Goal: Navigation & Orientation: Find specific page/section

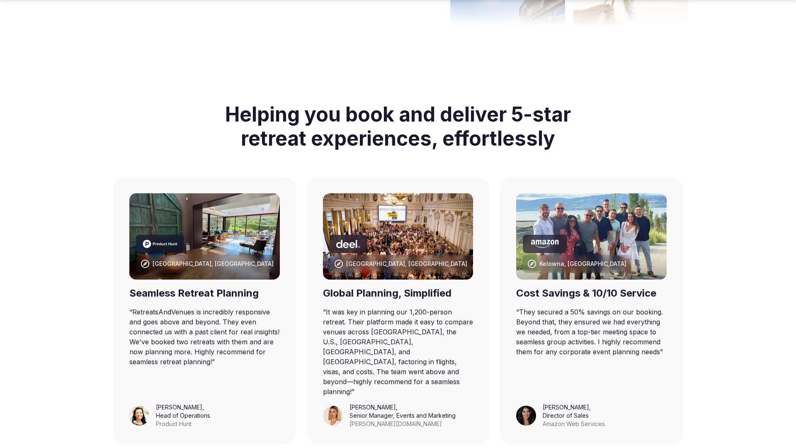
scroll to position [405, 0]
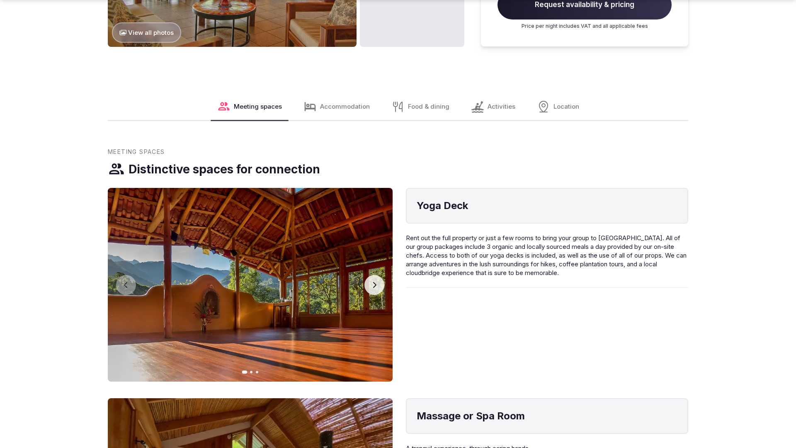
scroll to position [1266, 0]
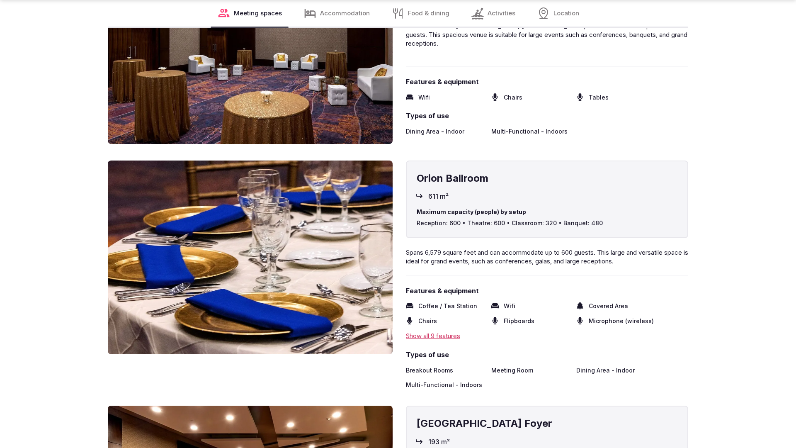
scroll to position [1668, 0]
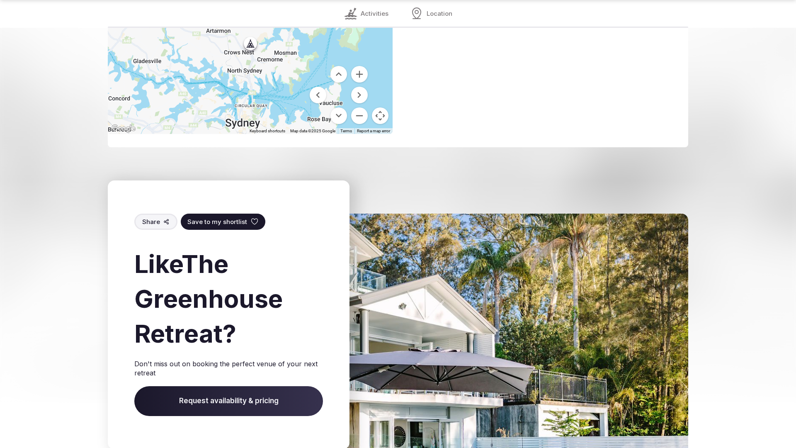
scroll to position [1183, 0]
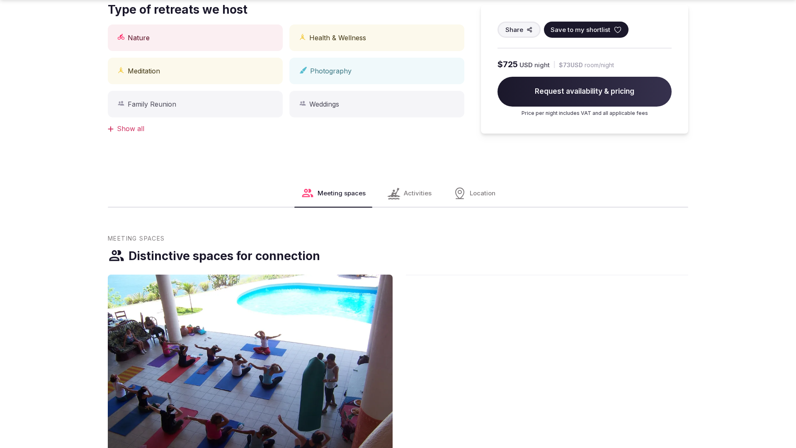
scroll to position [1238, 0]
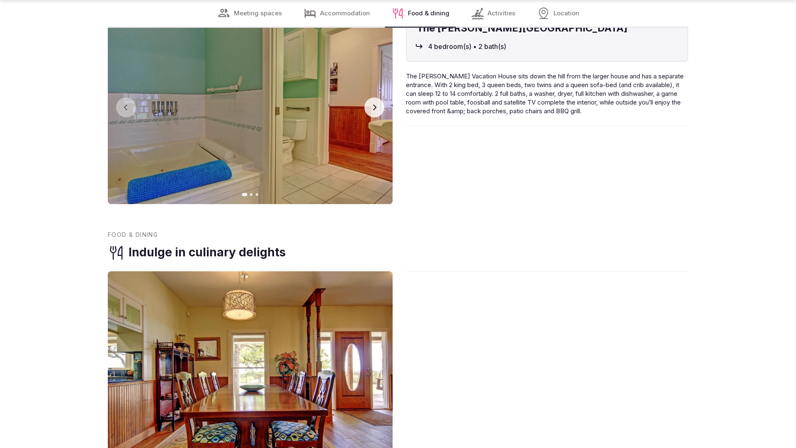
scroll to position [1668, 0]
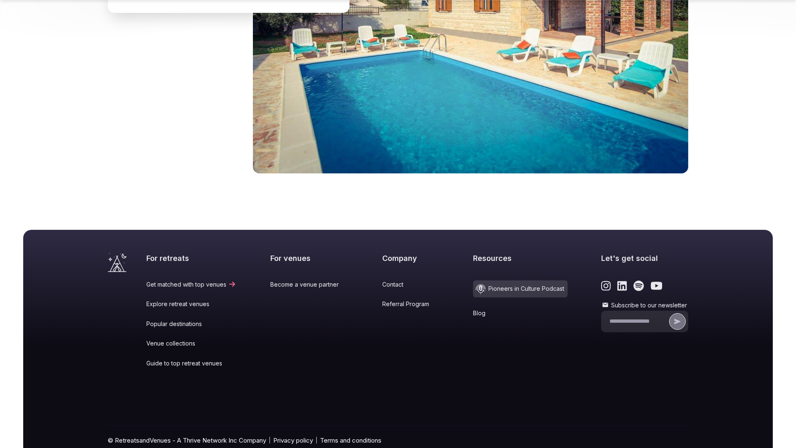
scroll to position [1274, 0]
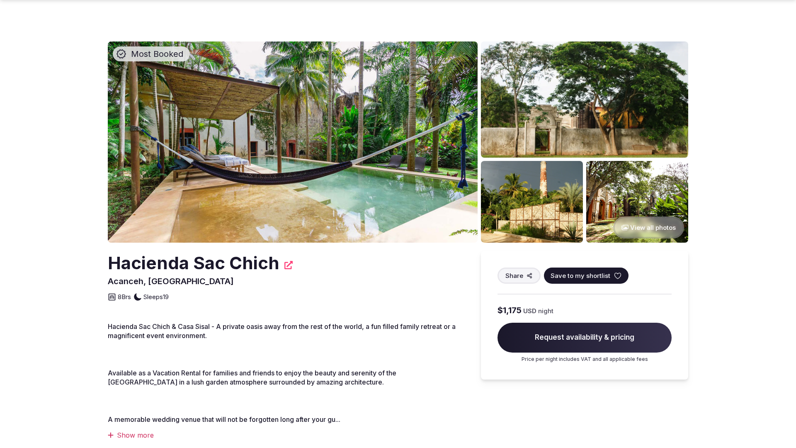
scroll to position [405, 0]
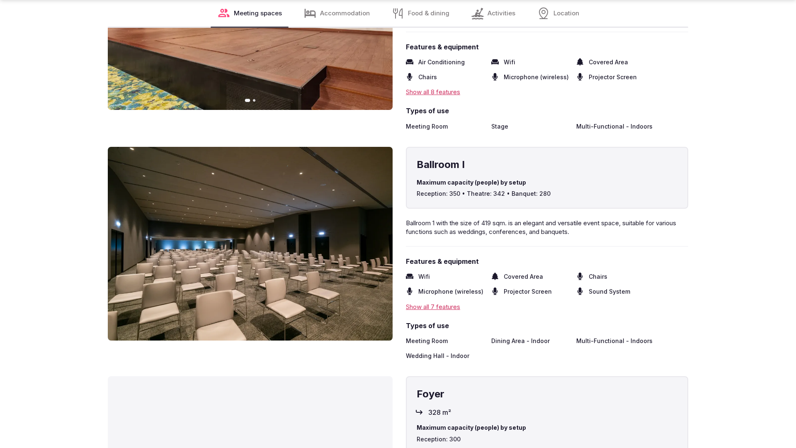
scroll to position [1668, 0]
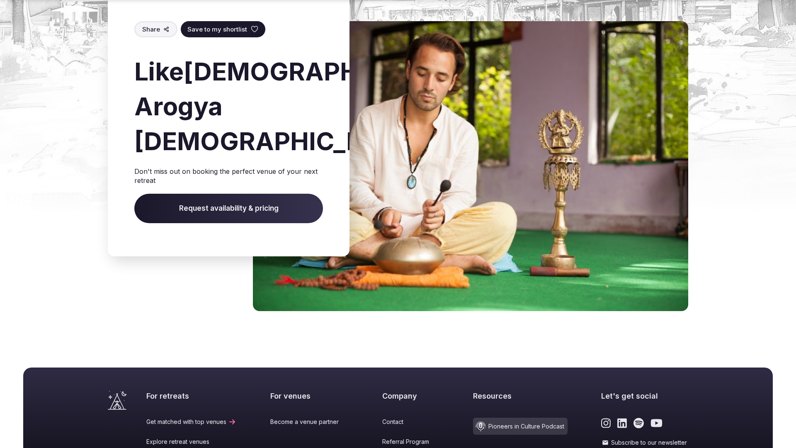
scroll to position [985, 0]
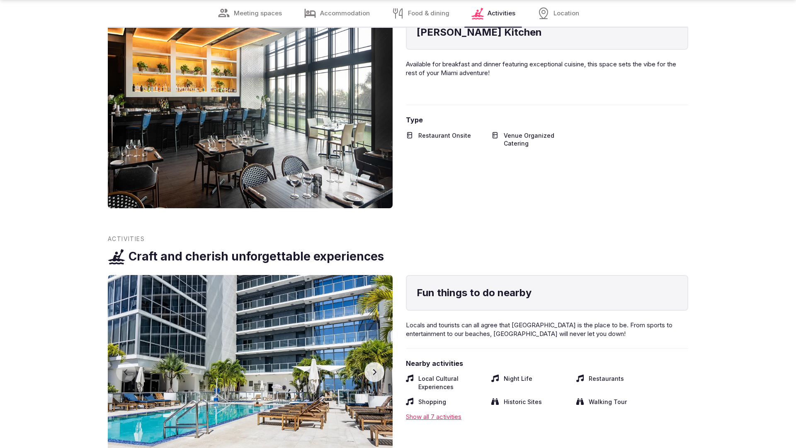
scroll to position [1638, 0]
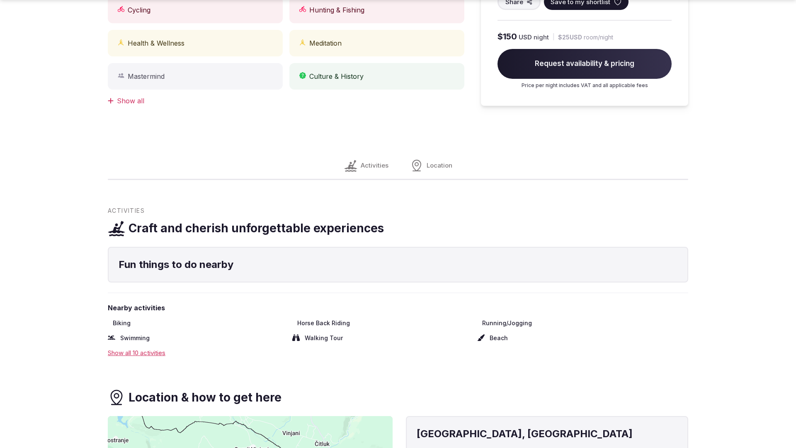
scroll to position [1238, 0]
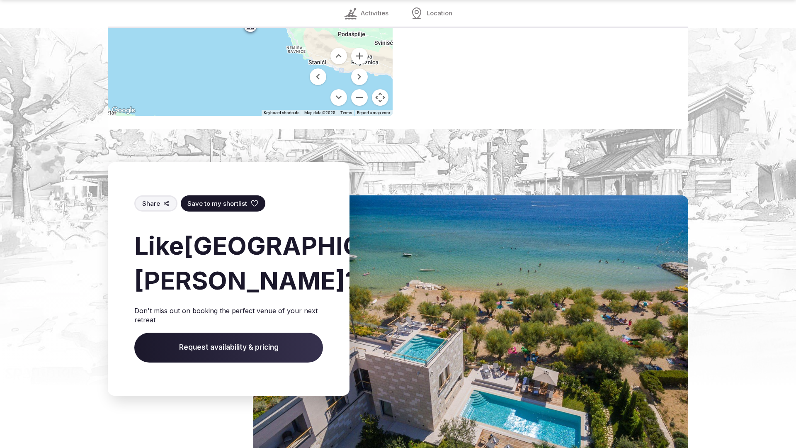
scroll to position [1184, 0]
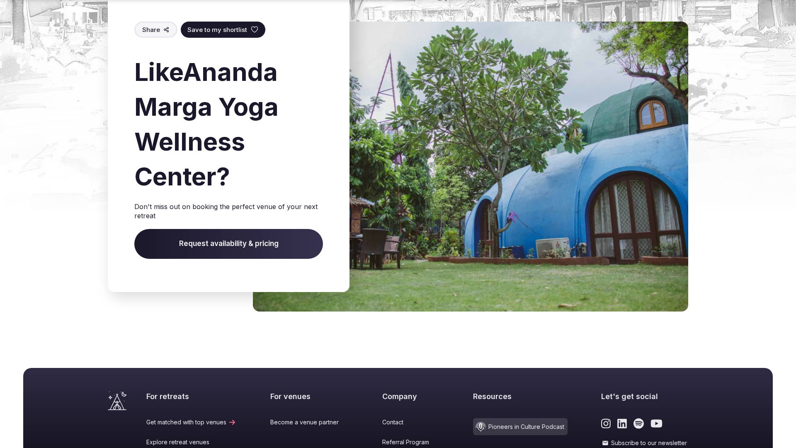
scroll to position [985, 0]
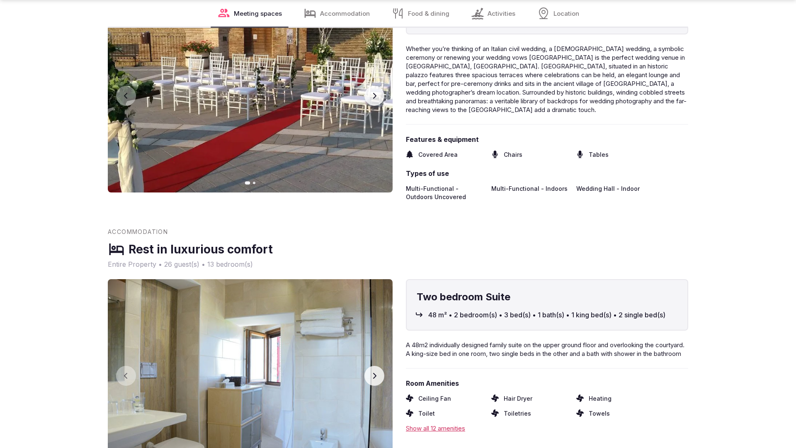
scroll to position [1668, 0]
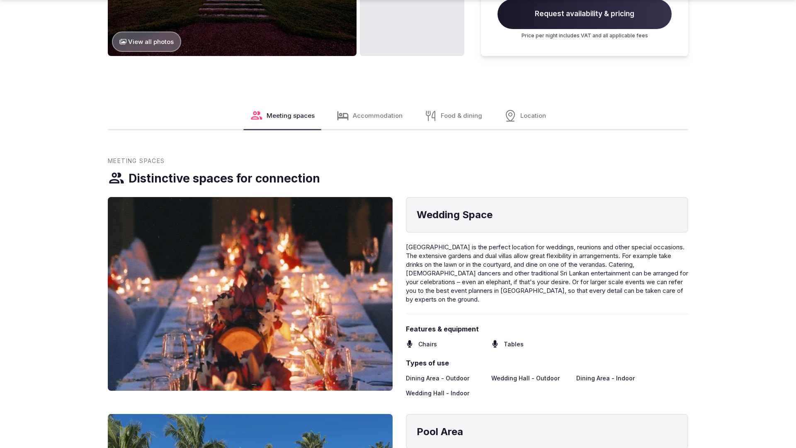
scroll to position [1266, 0]
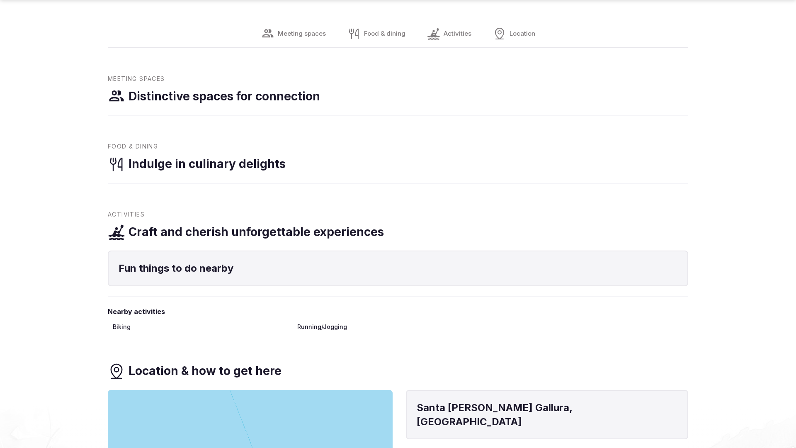
scroll to position [1238, 0]
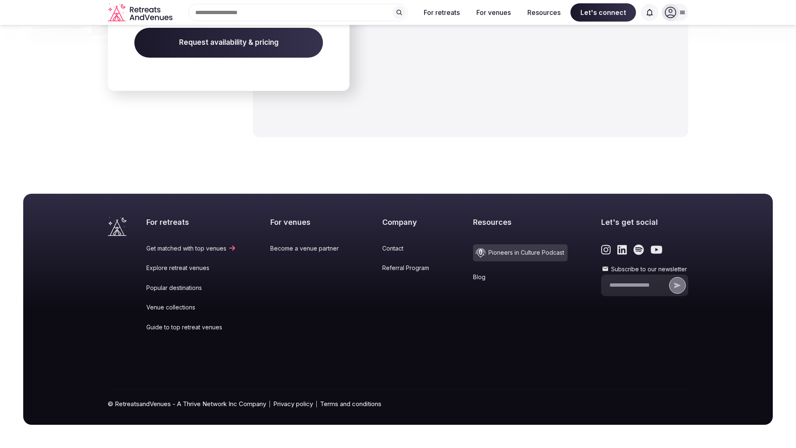
scroll to position [1266, 0]
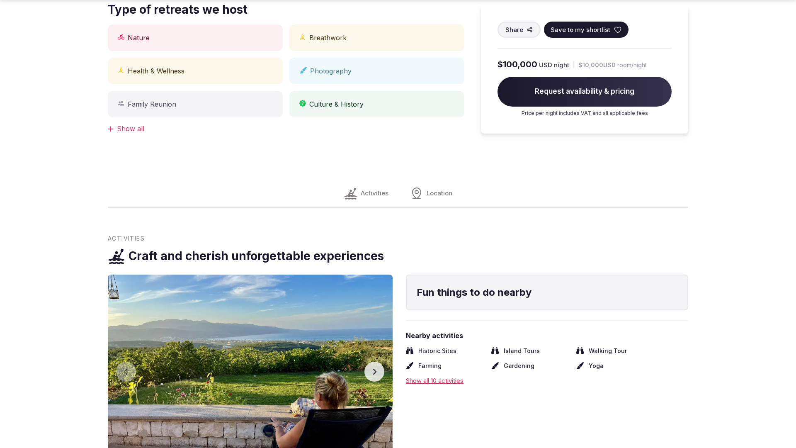
scroll to position [836, 0]
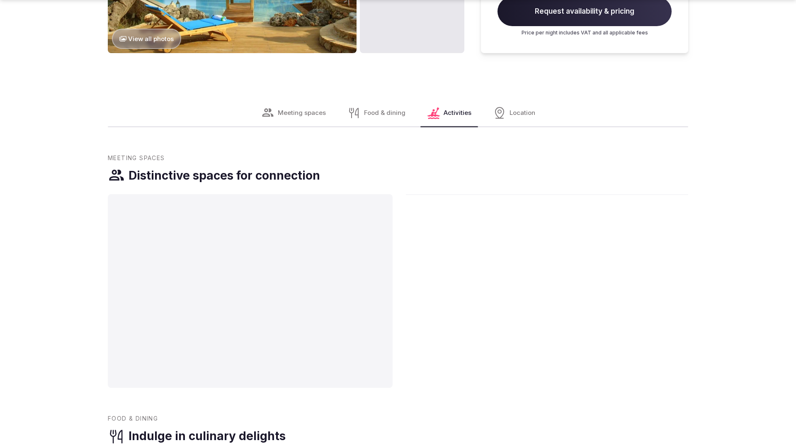
scroll to position [1241, 0]
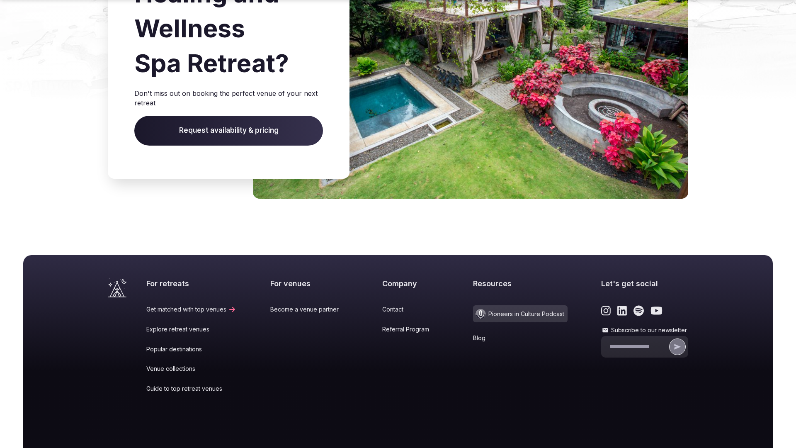
scroll to position [1300, 0]
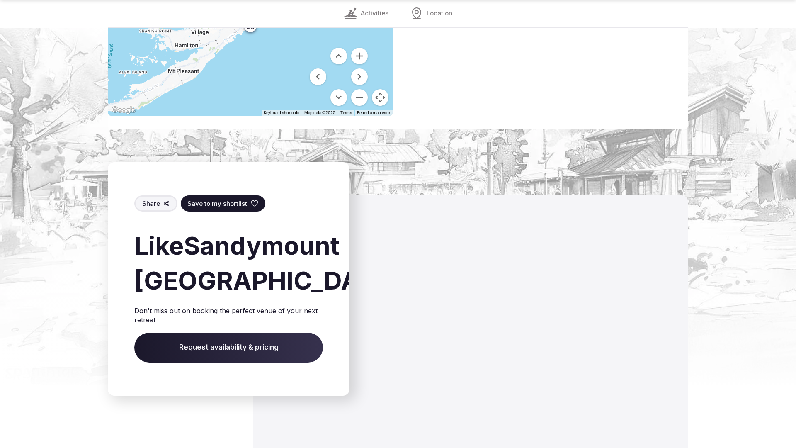
scroll to position [1175, 0]
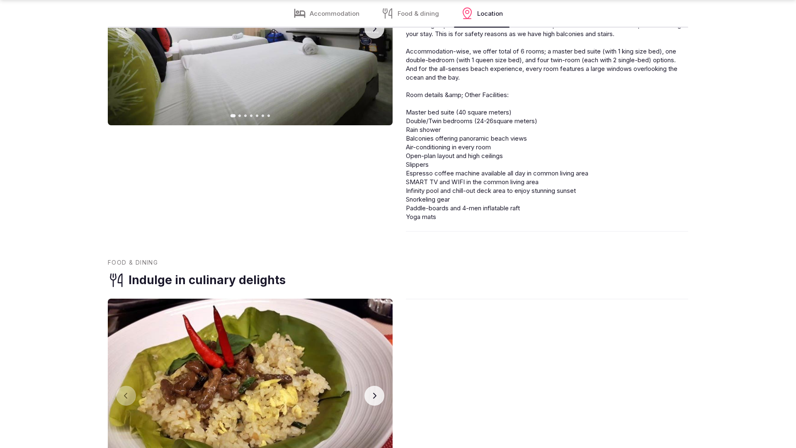
scroll to position [1668, 0]
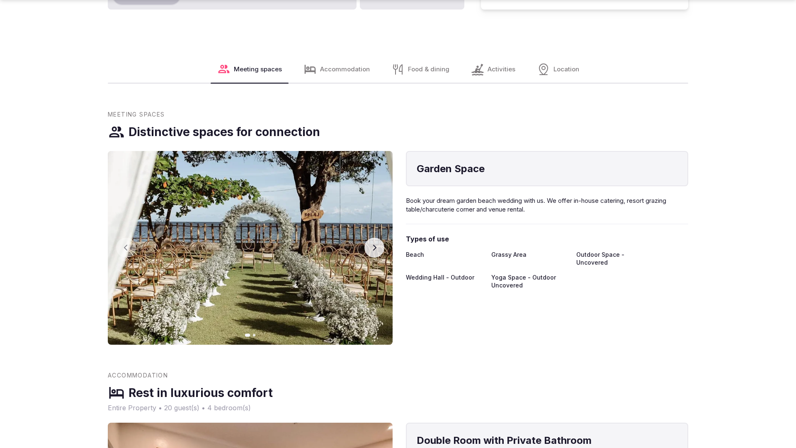
scroll to position [1266, 0]
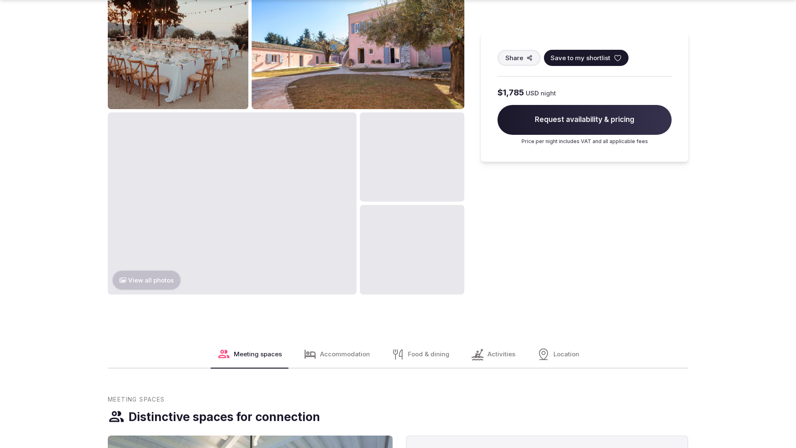
scroll to position [1264, 0]
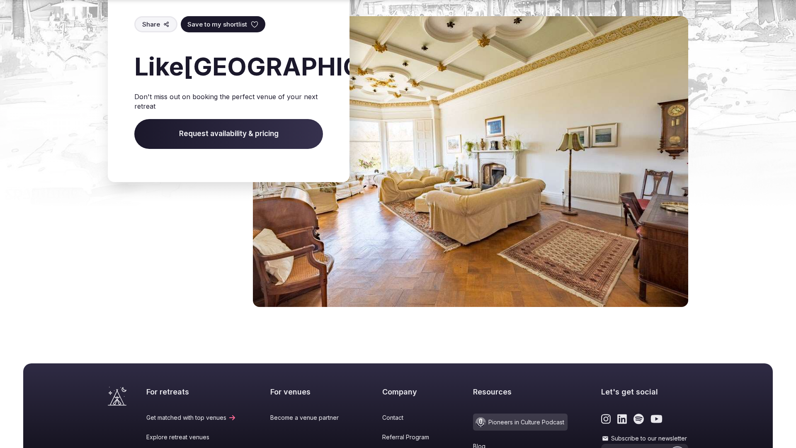
scroll to position [1005, 0]
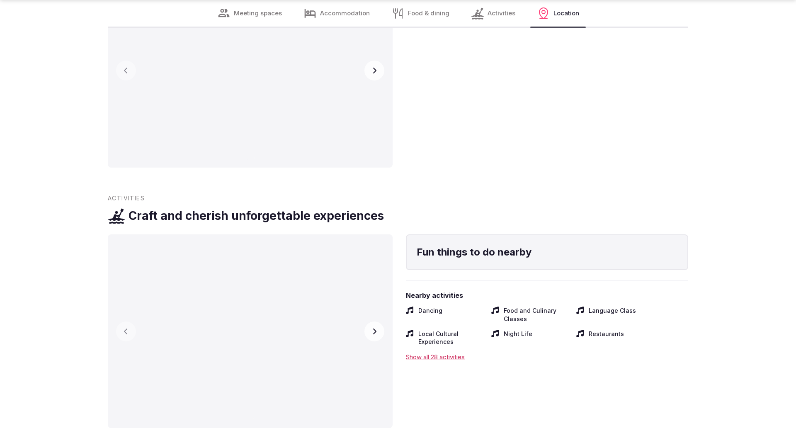
scroll to position [1640, 0]
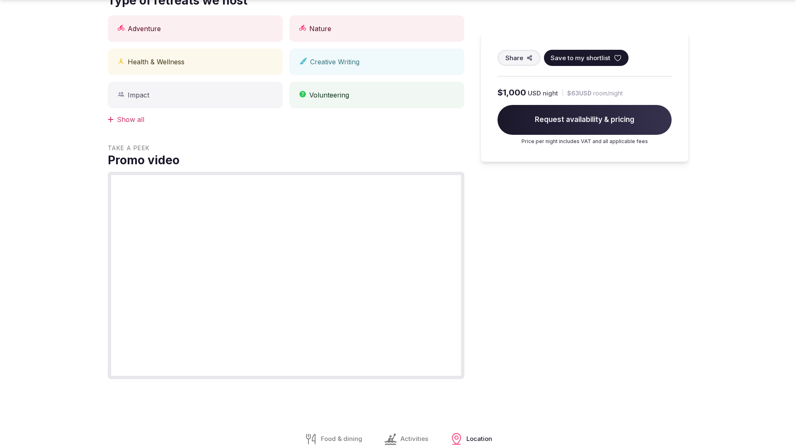
scroll to position [836, 0]
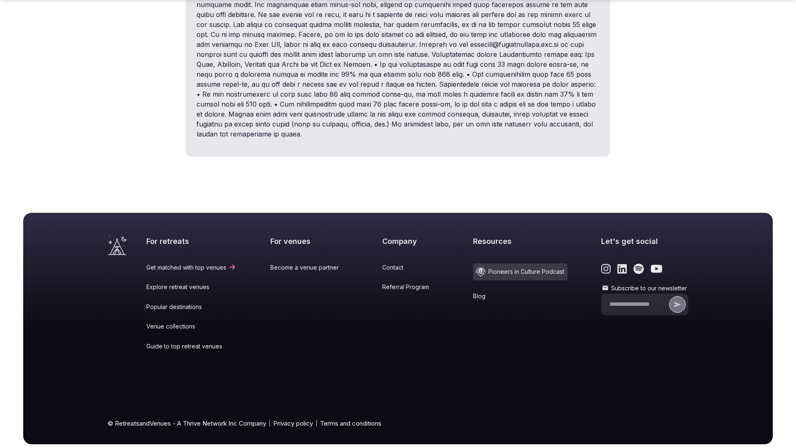
scroll to position [1154, 0]
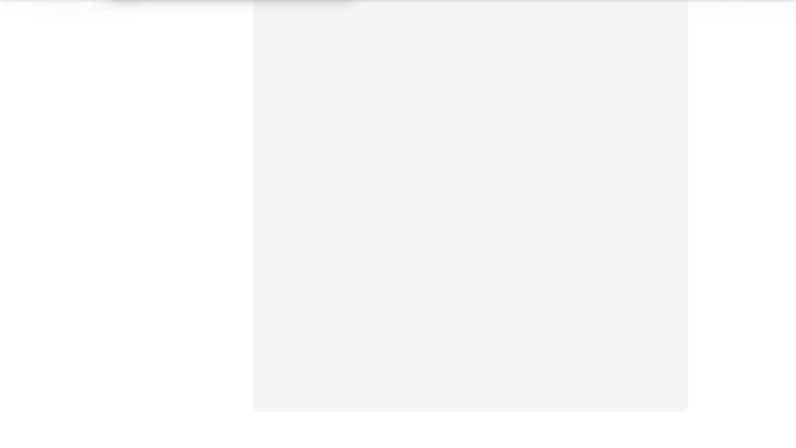
scroll to position [1512, 0]
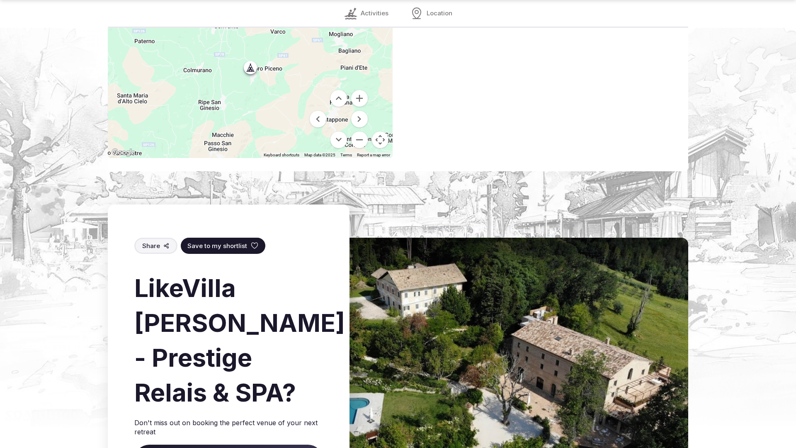
scroll to position [1193, 0]
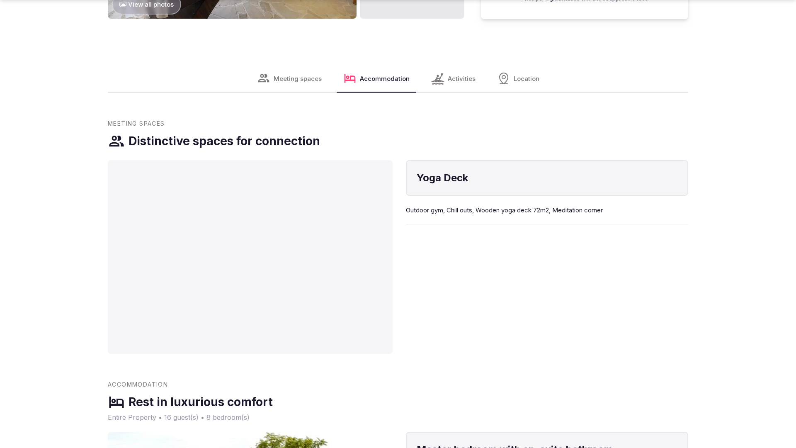
scroll to position [1668, 0]
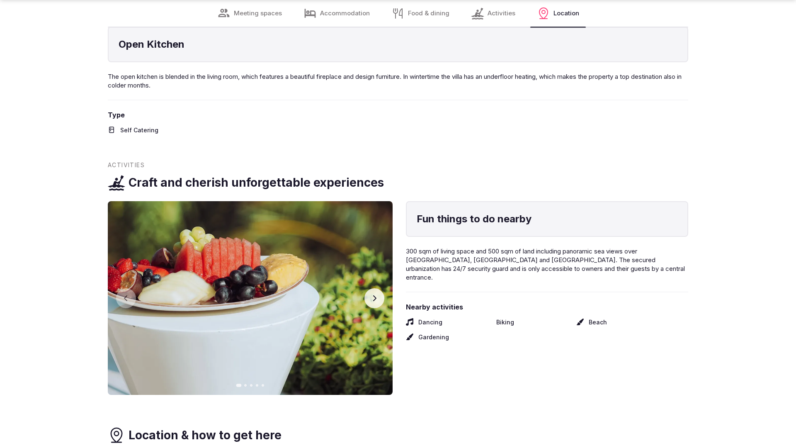
scroll to position [1640, 0]
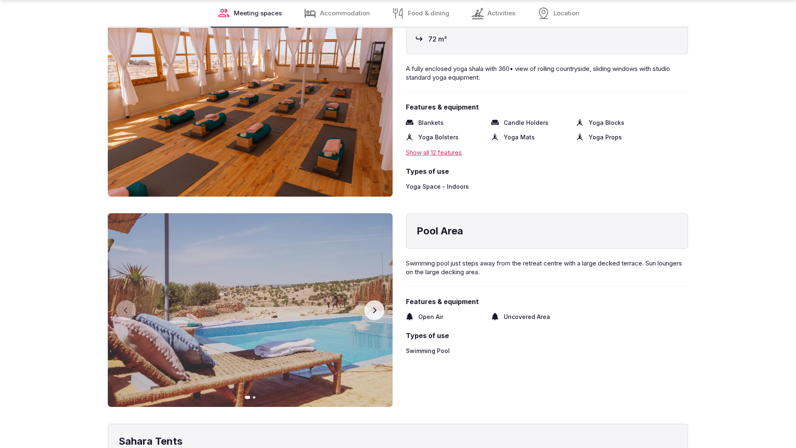
scroll to position [1668, 0]
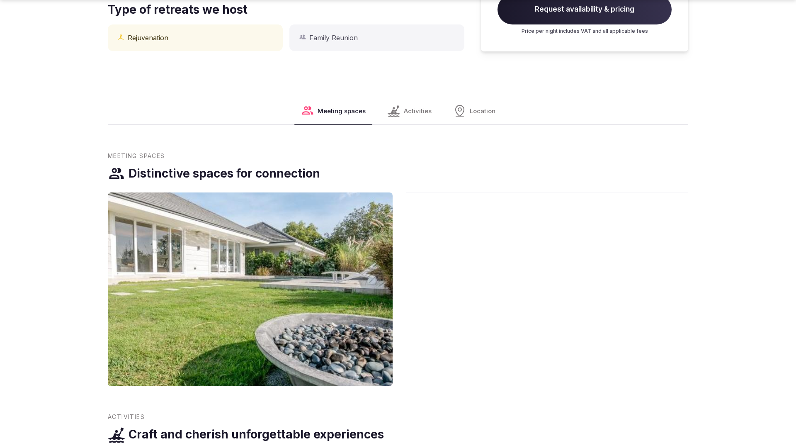
scroll to position [836, 0]
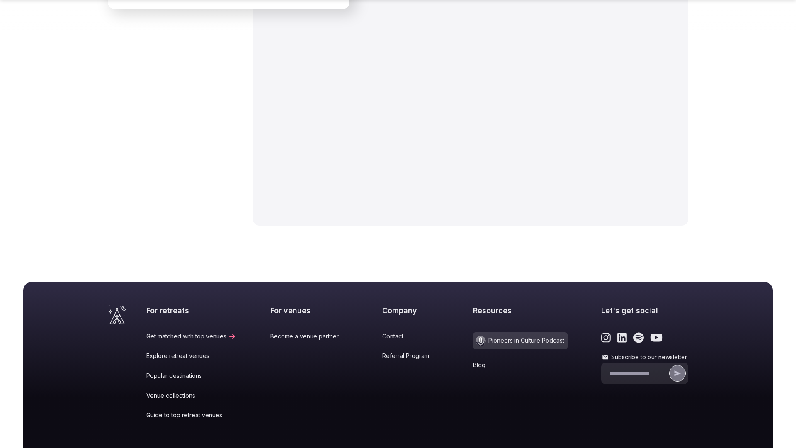
scroll to position [1326, 0]
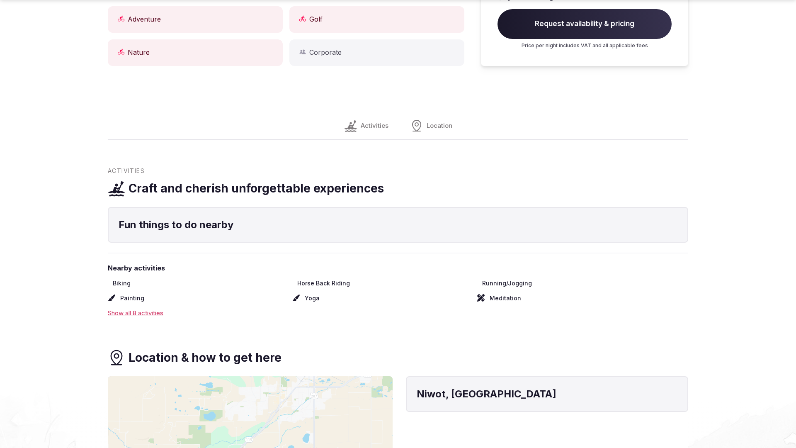
scroll to position [1213, 0]
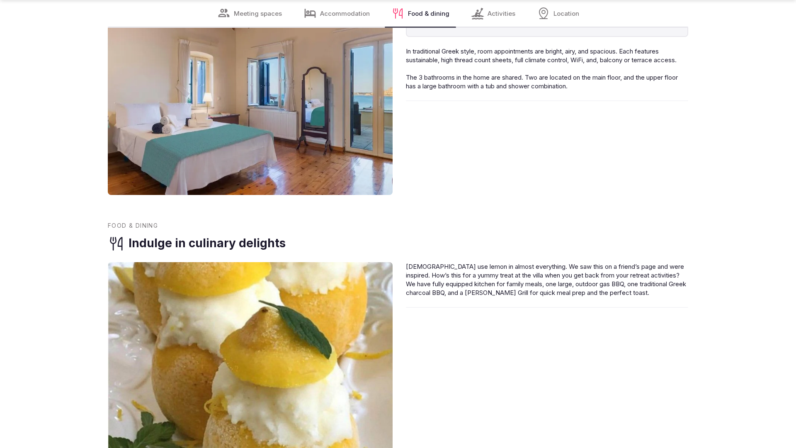
scroll to position [1668, 0]
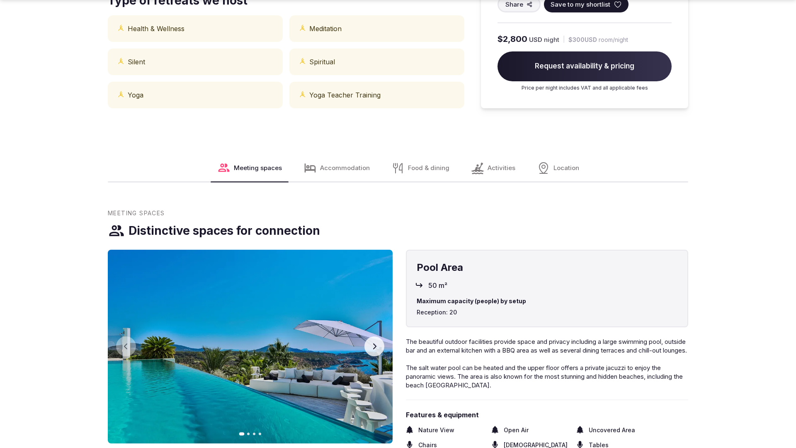
scroll to position [836, 0]
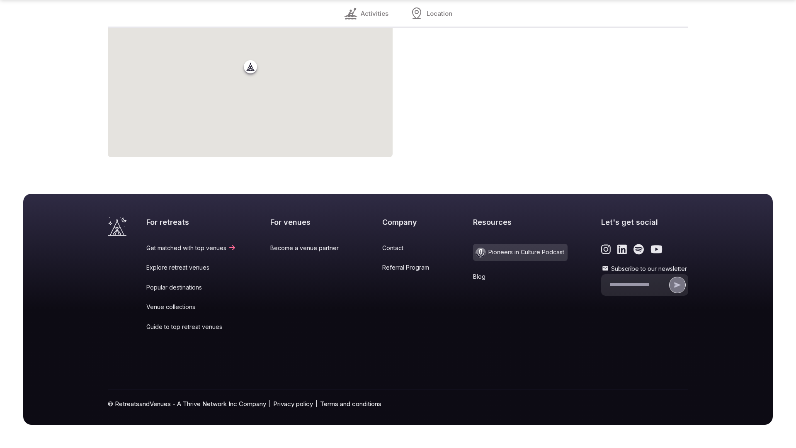
scroll to position [637, 0]
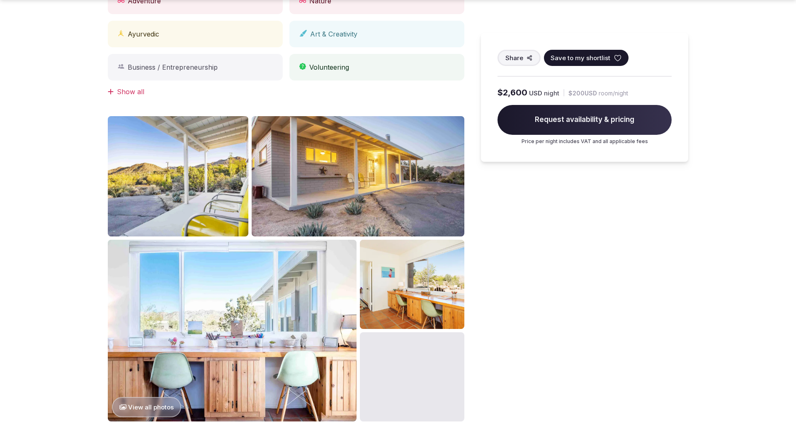
scroll to position [836, 0]
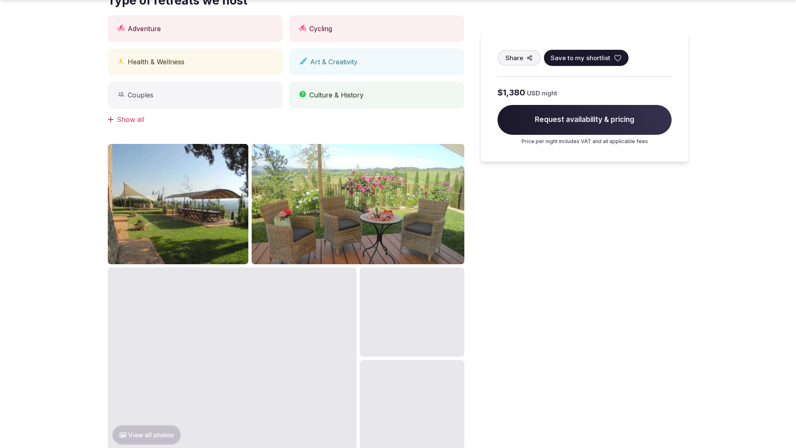
scroll to position [836, 0]
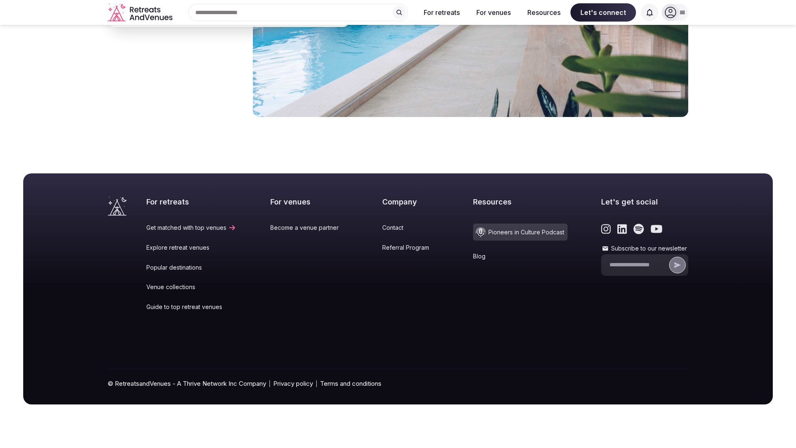
scroll to position [1227, 0]
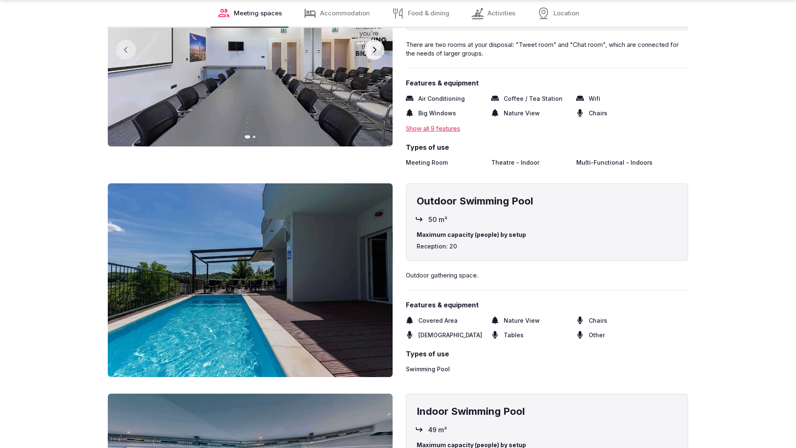
scroll to position [1666, 0]
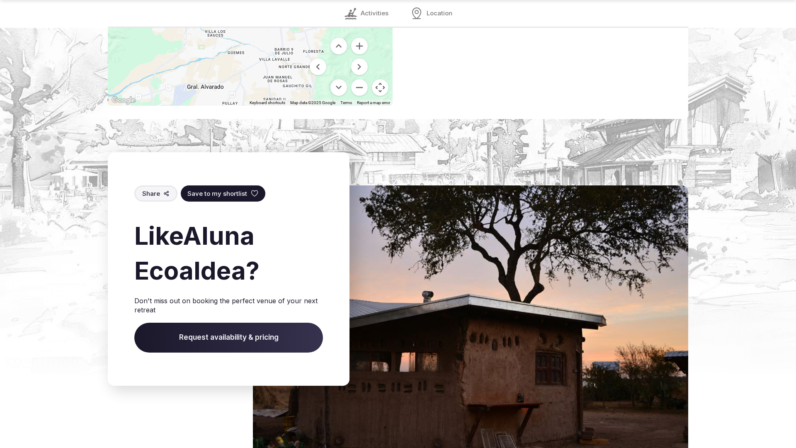
scroll to position [1174, 0]
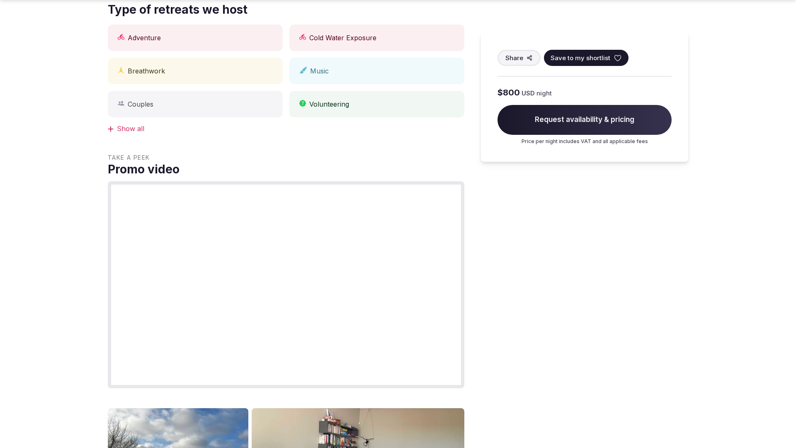
scroll to position [836, 0]
